Goal: Task Accomplishment & Management: Use online tool/utility

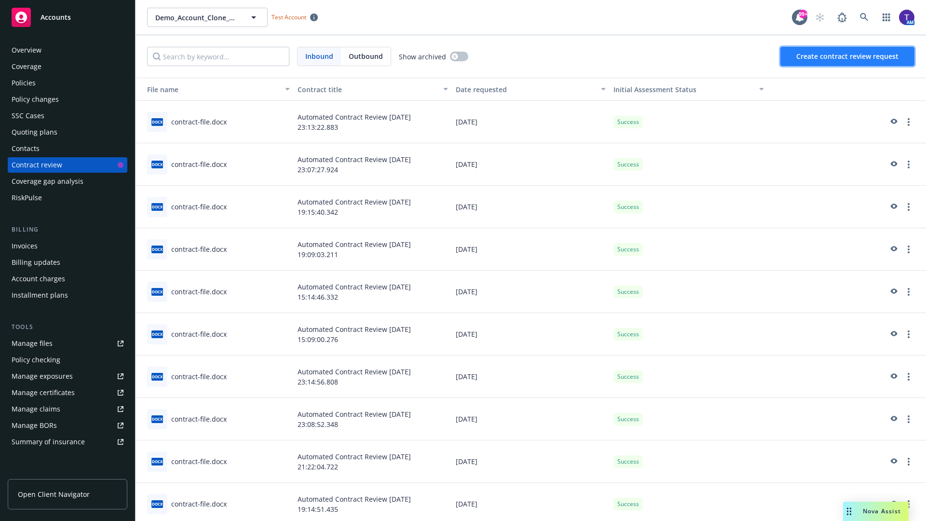
click at [848, 56] on span "Create contract review request" at bounding box center [848, 56] width 102 height 9
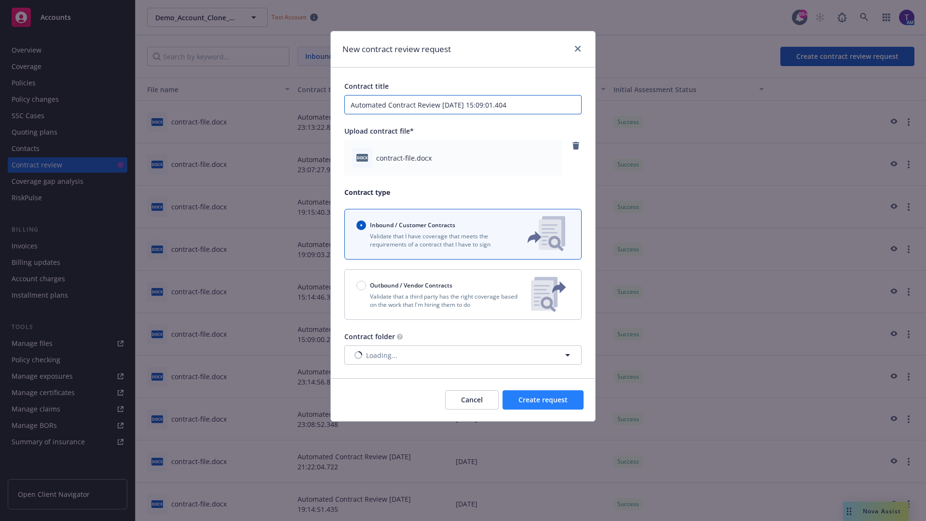
type input "Automated Contract Review 09-22-2025 15:09:01.404"
click at [543, 400] on span "Create request" at bounding box center [543, 399] width 49 height 9
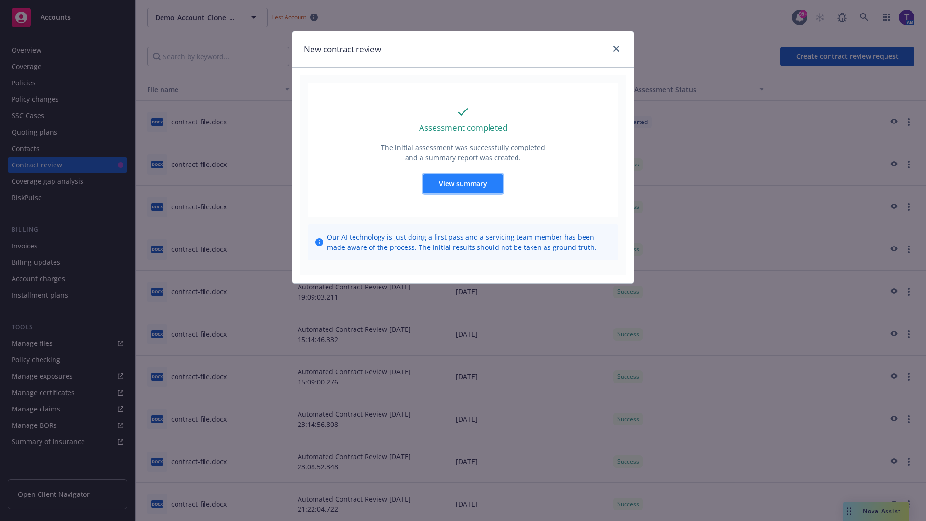
click at [463, 183] on span "View summary" at bounding box center [463, 183] width 48 height 9
